Goal: Information Seeking & Learning: Learn about a topic

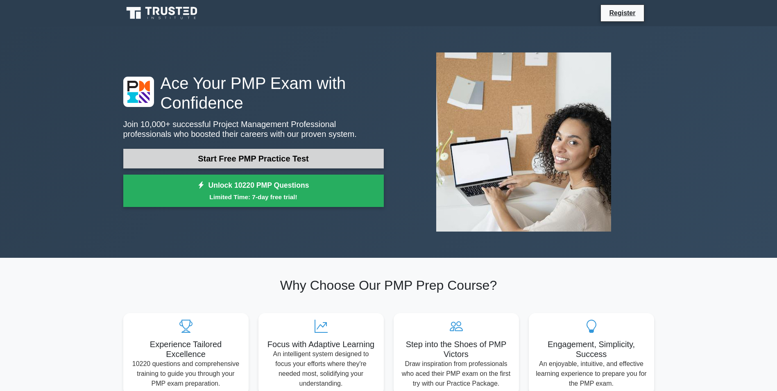
click at [297, 158] on link "Start Free PMP Practice Test" at bounding box center [253, 159] width 260 height 20
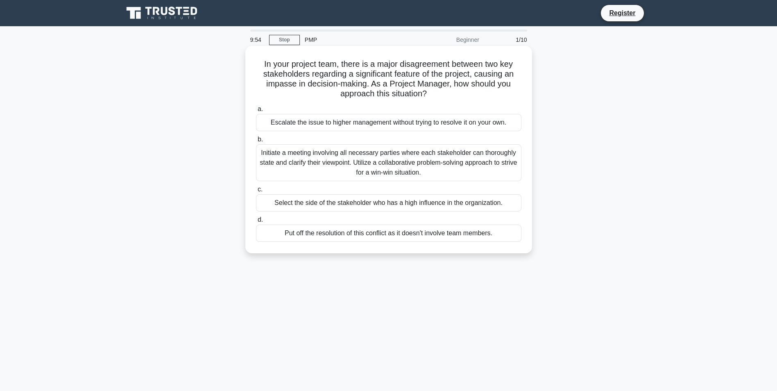
click at [356, 124] on div "Escalate the issue to higher management without trying to resolve it on your ow…" at bounding box center [388, 122] width 265 height 17
click at [256, 112] on input "a. Escalate the issue to higher management without trying to resolve it on your…" at bounding box center [256, 108] width 0 height 5
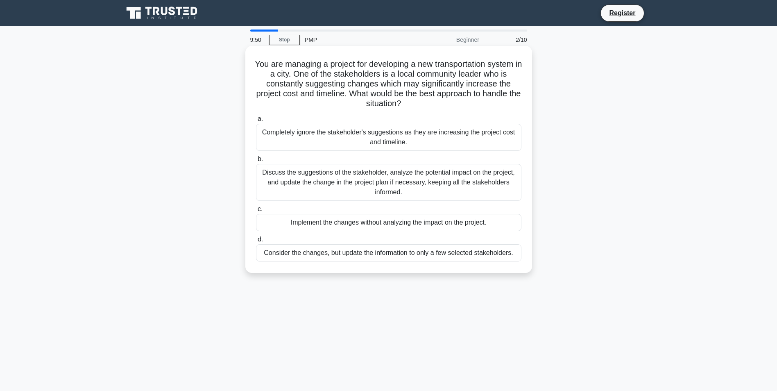
click at [316, 183] on div "Discuss the suggestions of the stakeholder, analyze the potential impact on the…" at bounding box center [388, 182] width 265 height 37
click at [256, 162] on input "b. Discuss the suggestions of the stakeholder, analyze the potential impact on …" at bounding box center [256, 158] width 0 height 5
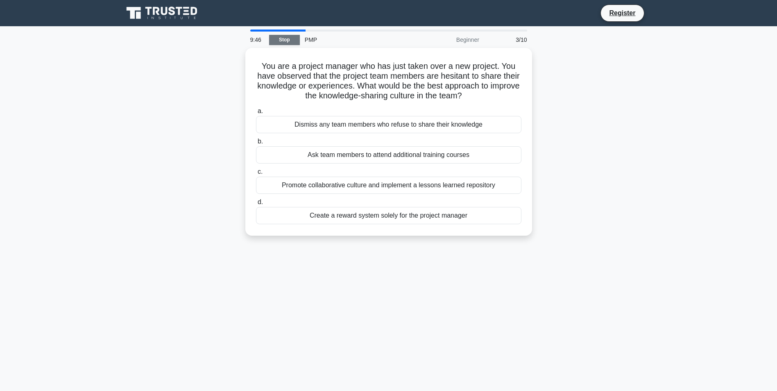
click at [283, 36] on link "Stop" at bounding box center [284, 40] width 31 height 10
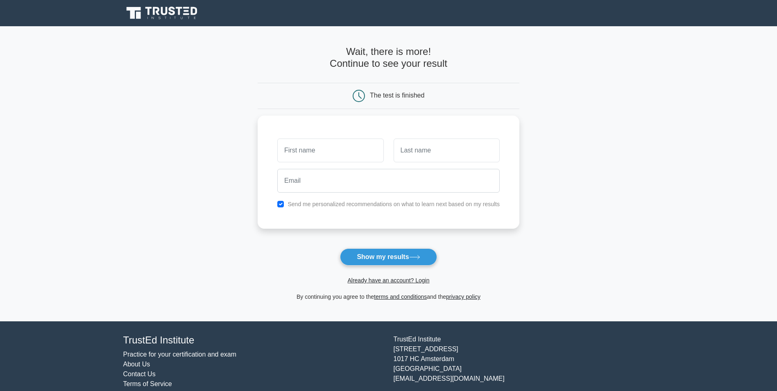
click at [166, 9] on icon at bounding box center [164, 11] width 7 height 8
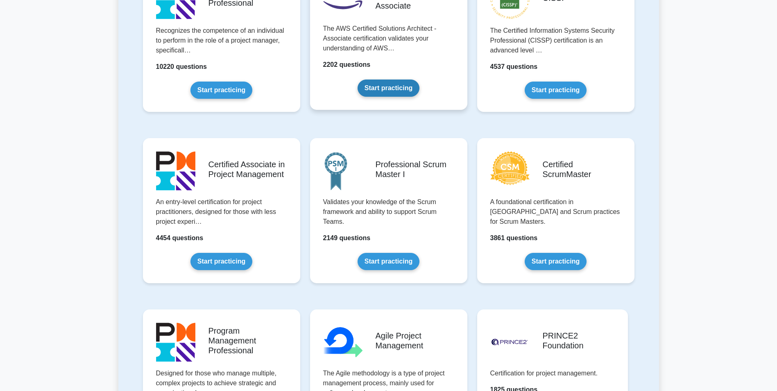
scroll to position [224, 0]
